Goal: Task Accomplishment & Management: Manage account settings

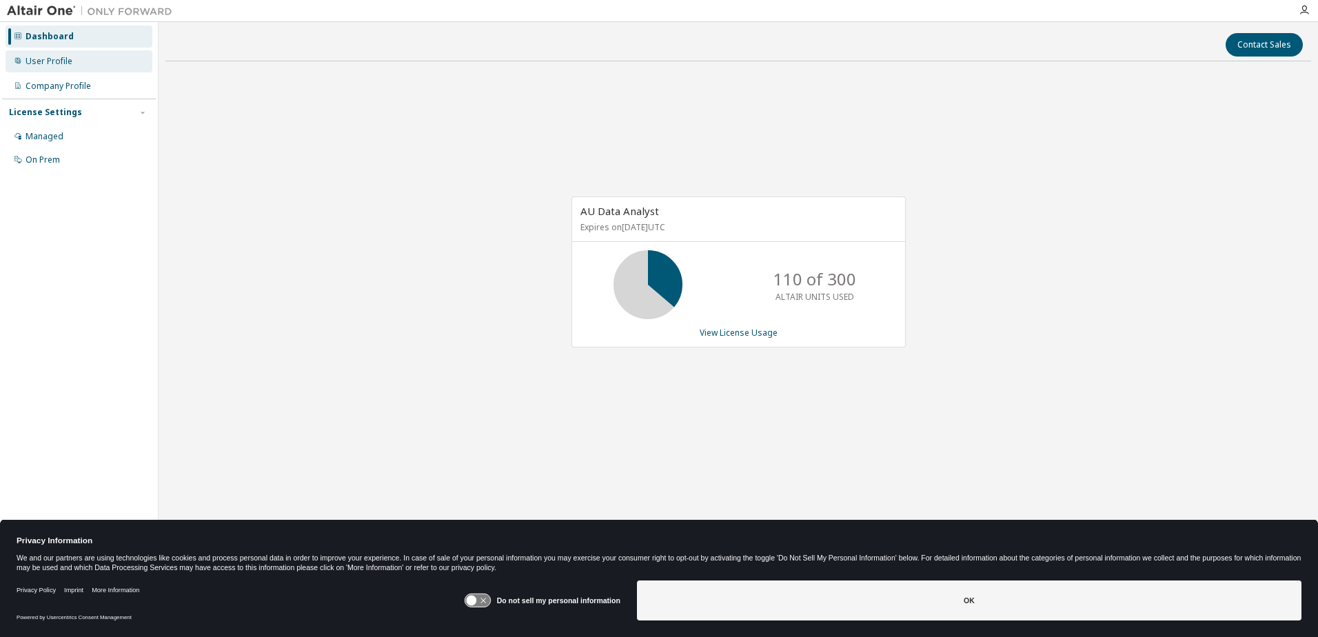
click at [88, 65] on div "User Profile" at bounding box center [79, 61] width 147 height 22
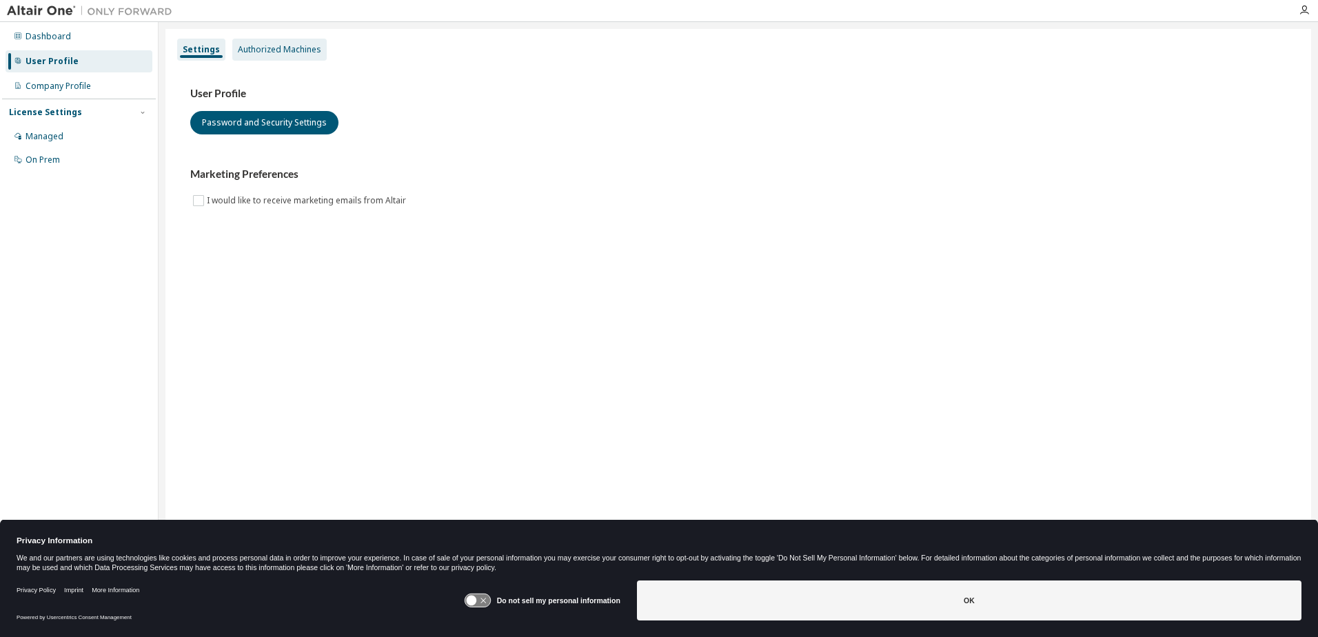
click at [292, 52] on div "Authorized Machines" at bounding box center [279, 49] width 83 height 11
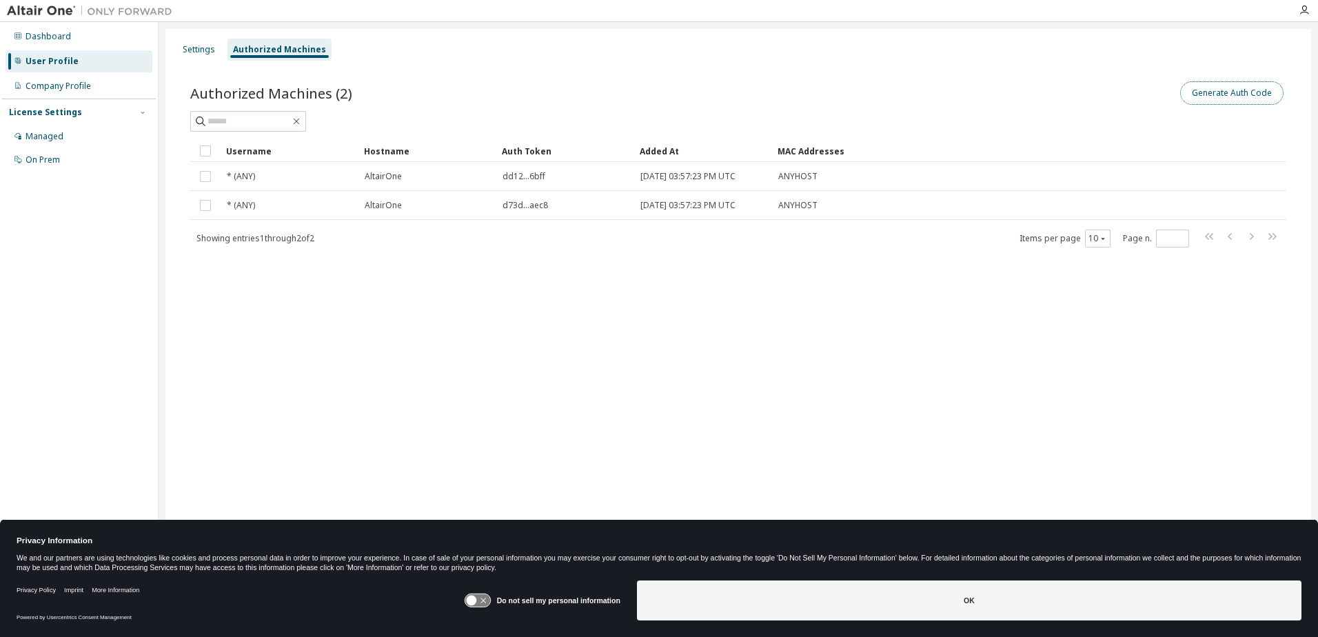
click at [1240, 97] on button "Generate Auth Code" at bounding box center [1231, 92] width 103 height 23
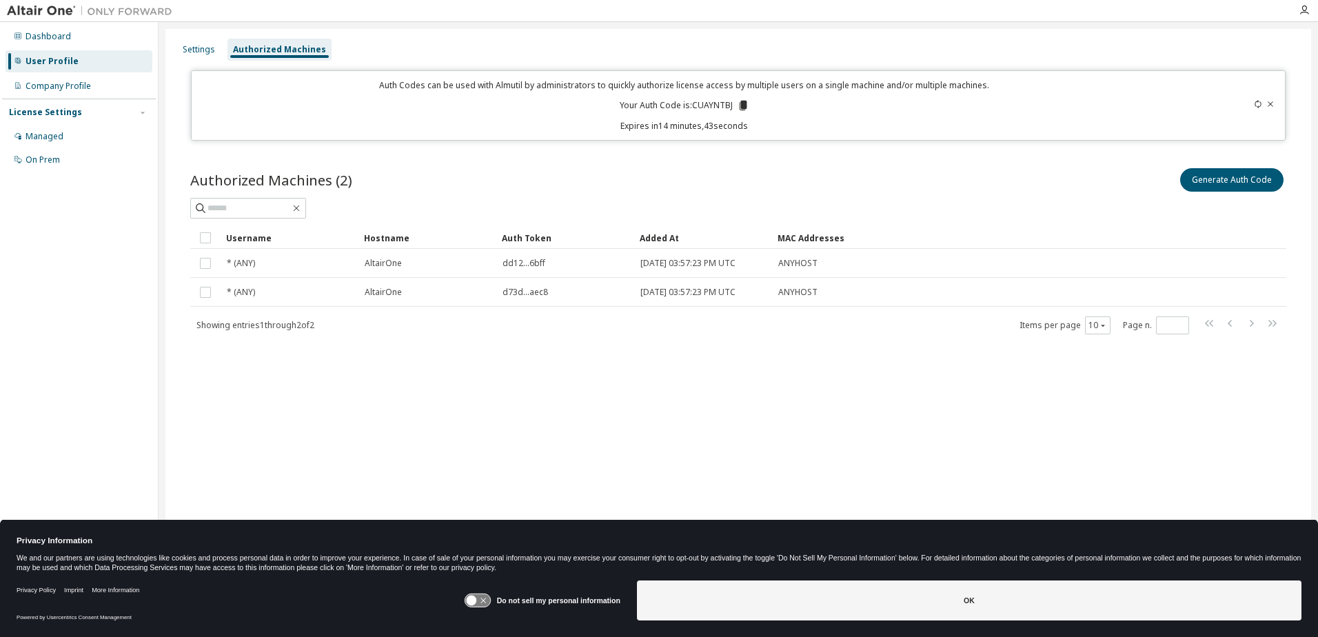
click at [745, 107] on icon at bounding box center [743, 106] width 8 height 10
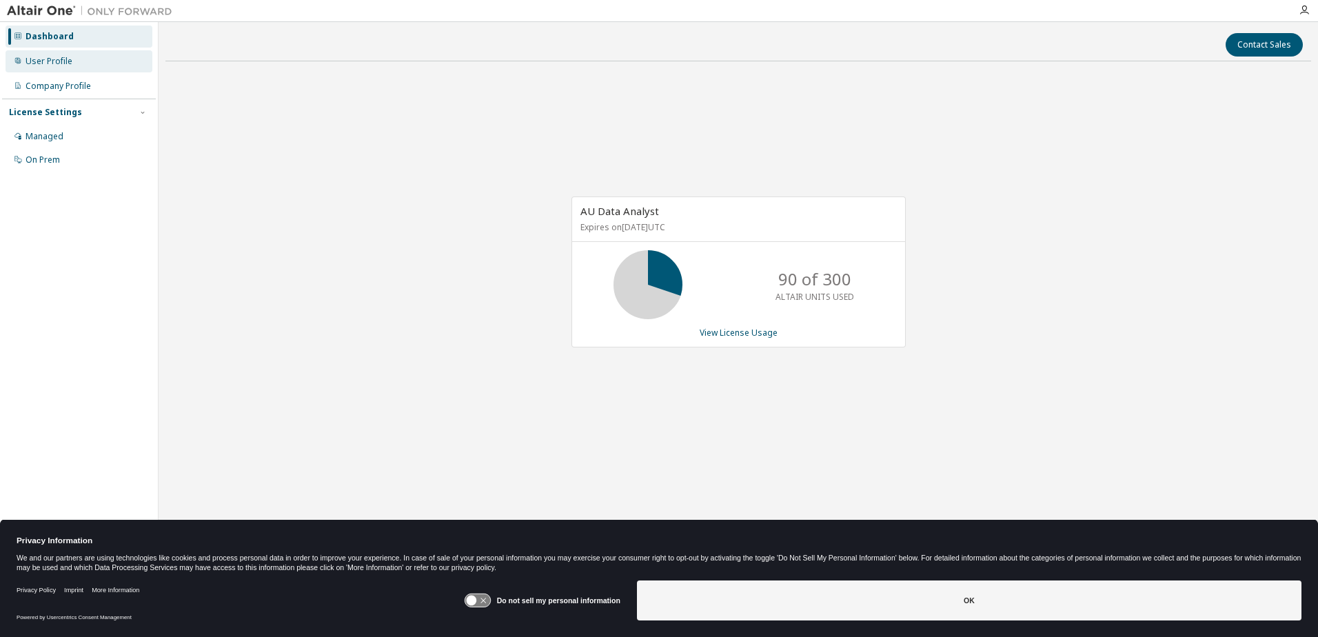
click at [74, 63] on div "User Profile" at bounding box center [79, 61] width 147 height 22
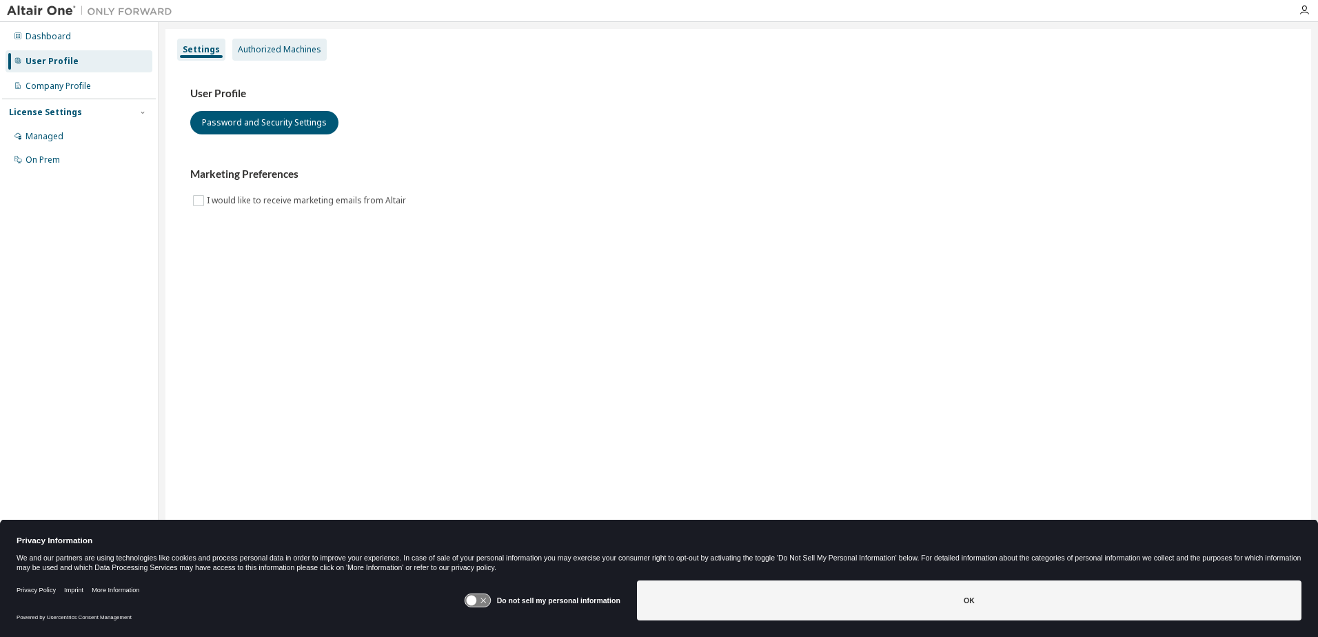
click at [274, 54] on div "Authorized Machines" at bounding box center [279, 49] width 83 height 11
